Goal: Navigation & Orientation: Find specific page/section

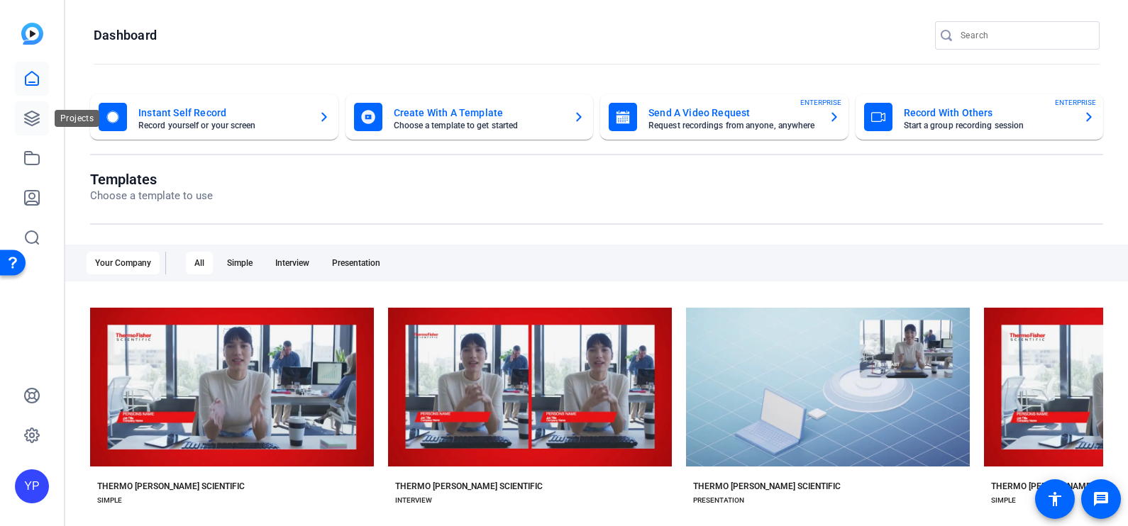
click at [39, 110] on icon at bounding box center [31, 118] width 17 height 17
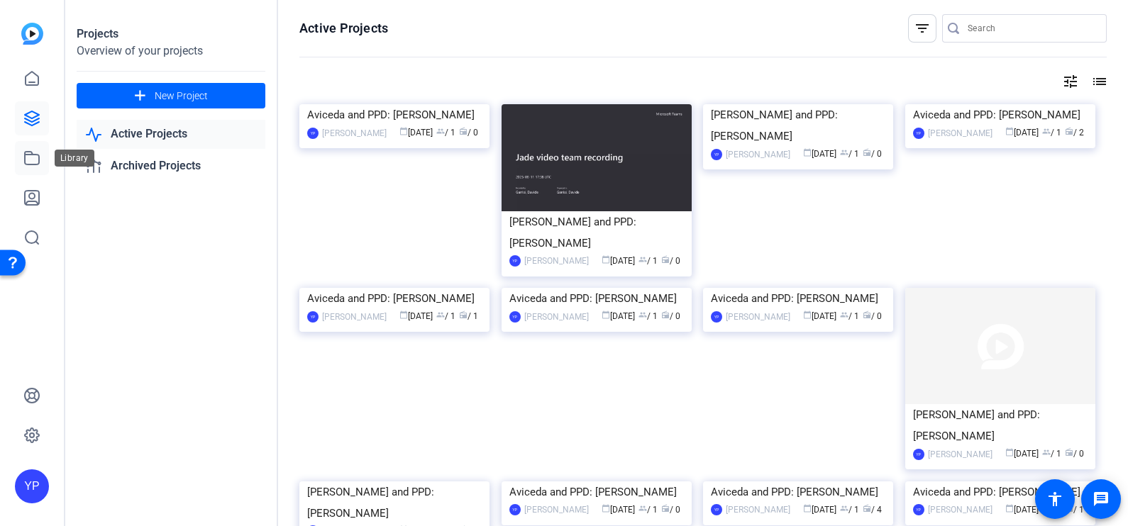
click at [29, 166] on icon at bounding box center [31, 158] width 17 height 17
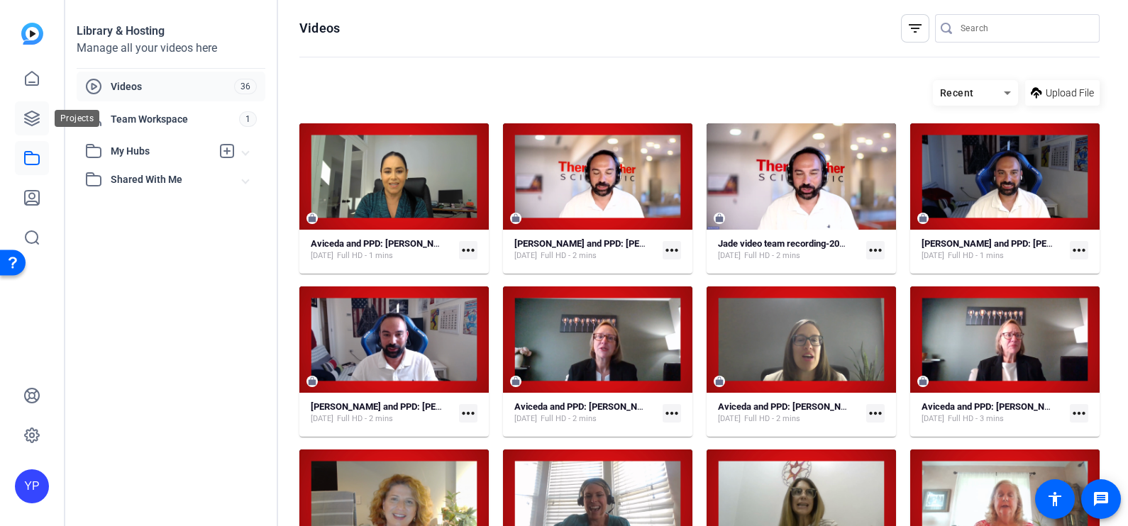
click at [32, 121] on icon at bounding box center [31, 118] width 17 height 17
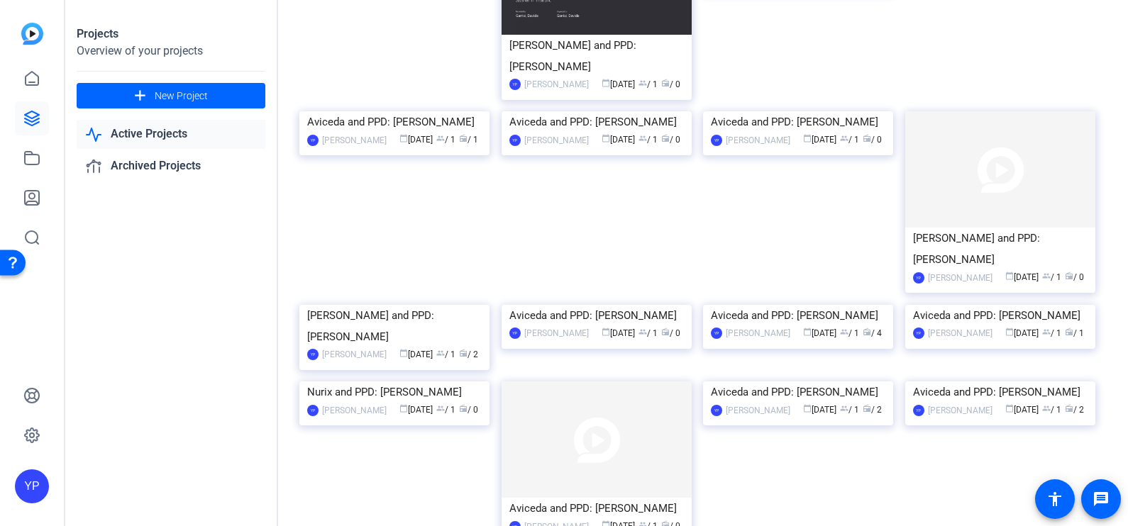
scroll to position [213, 0]
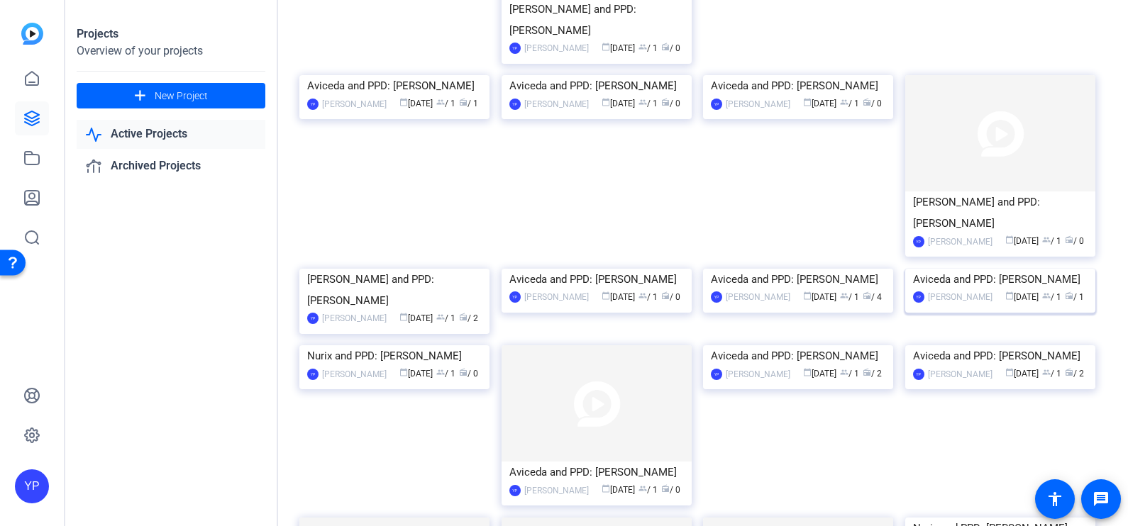
click at [985, 269] on img at bounding box center [1000, 269] width 190 height 0
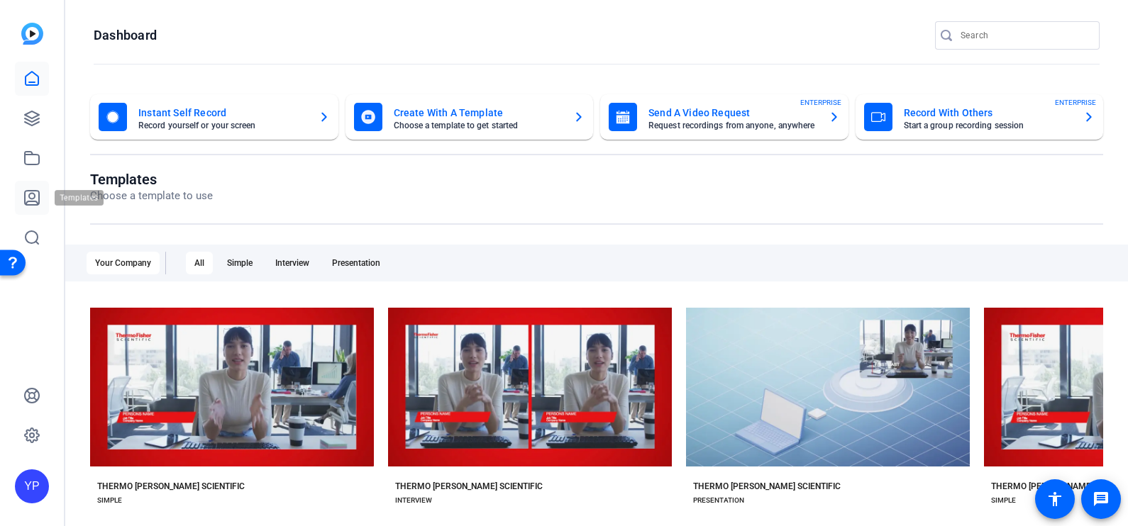
click at [26, 196] on icon at bounding box center [31, 197] width 17 height 17
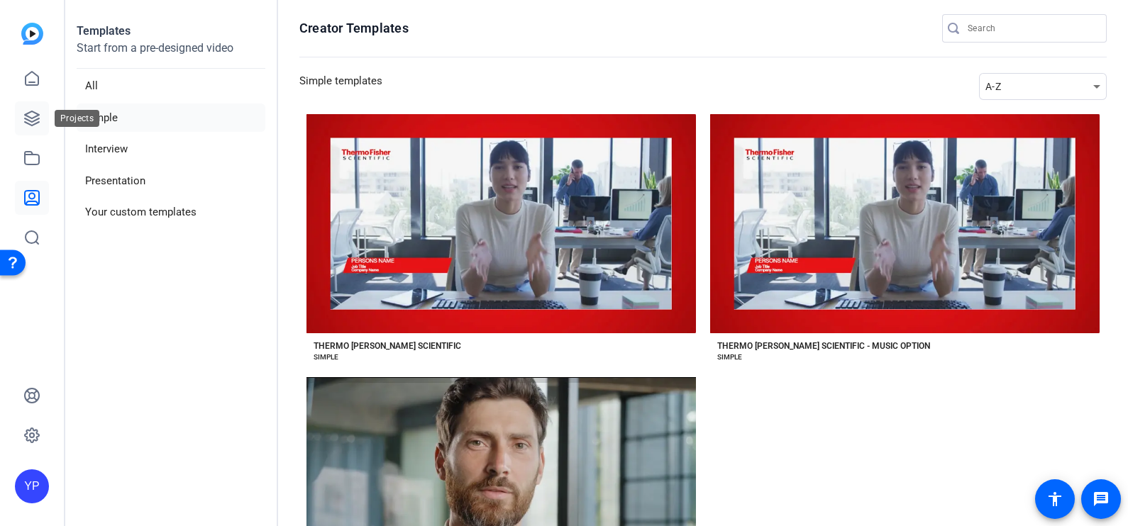
click at [26, 118] on icon at bounding box center [31, 118] width 17 height 17
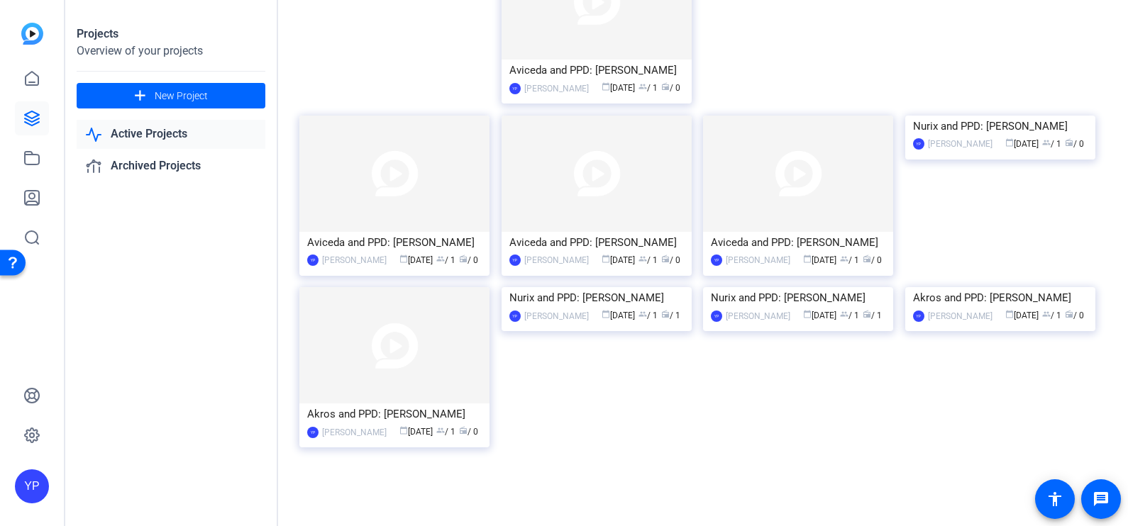
scroll to position [155, 0]
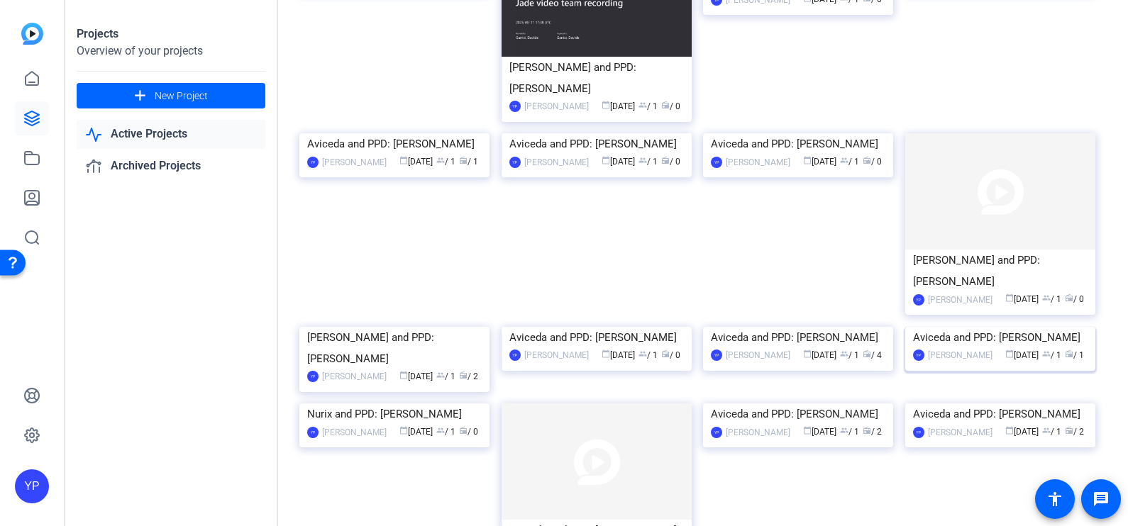
click at [999, 327] on img at bounding box center [1000, 327] width 190 height 0
